Goal: Find specific page/section: Find specific page/section

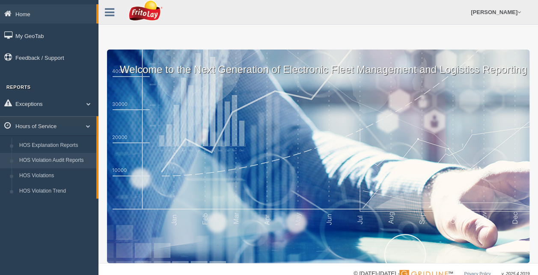
click at [64, 160] on link "HOS Violation Audit Reports" at bounding box center [55, 160] width 81 height 15
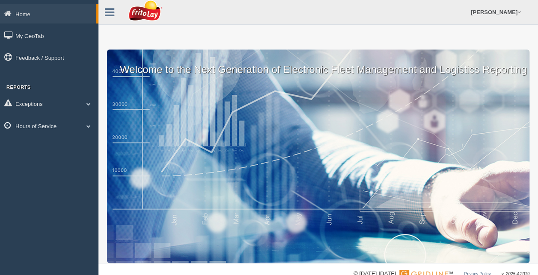
click at [87, 126] on span at bounding box center [88, 126] width 11 height 4
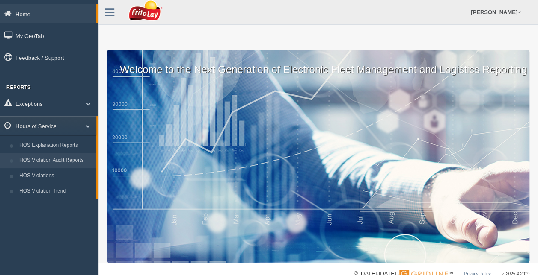
click at [46, 160] on link "HOS Violation Audit Reports" at bounding box center [55, 160] width 81 height 15
